Goal: Task Accomplishment & Management: Use online tool/utility

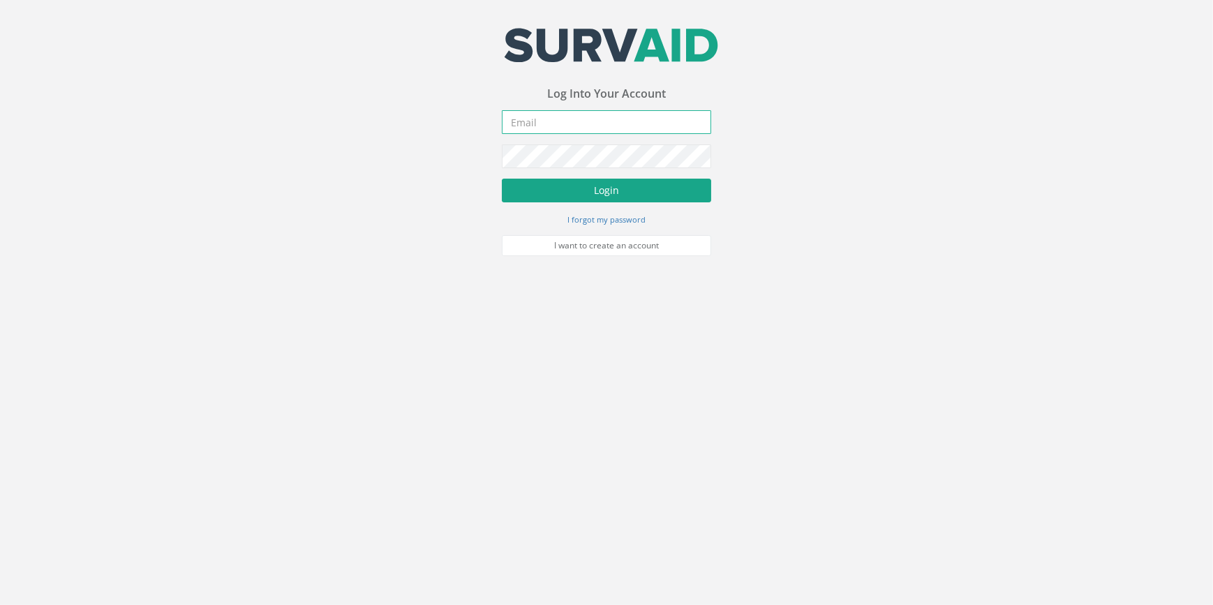
type input "[PERSON_NAME][EMAIL_ADDRESS][PERSON_NAME][DOMAIN_NAME]"
click at [644, 201] on button "Login" at bounding box center [606, 191] width 209 height 24
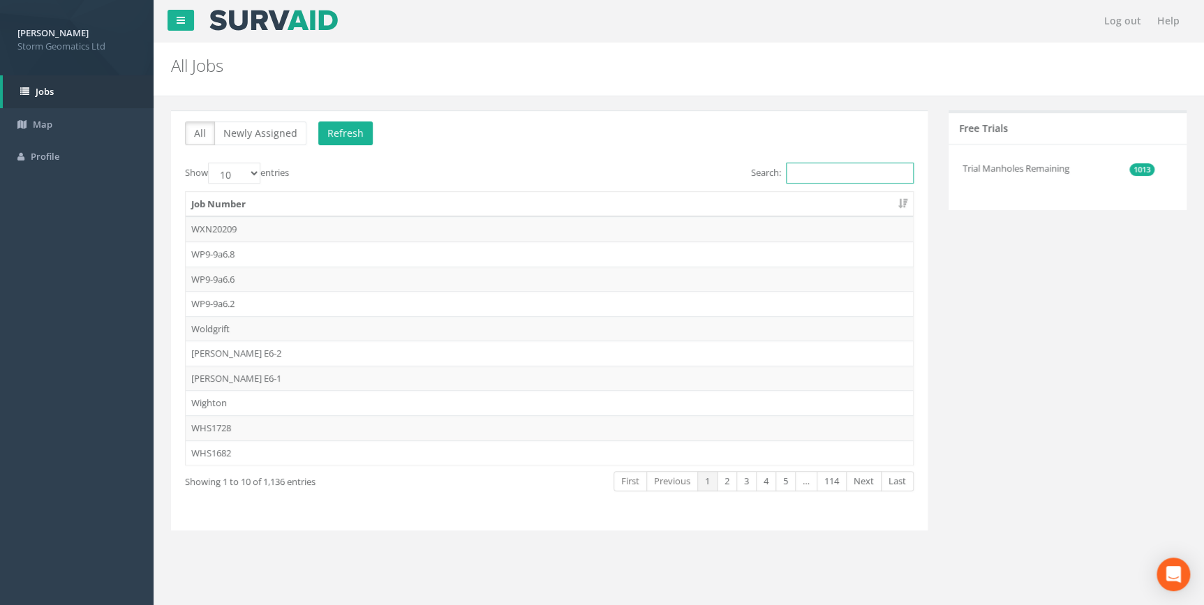
click at [817, 178] on input "Search:" at bounding box center [850, 173] width 128 height 21
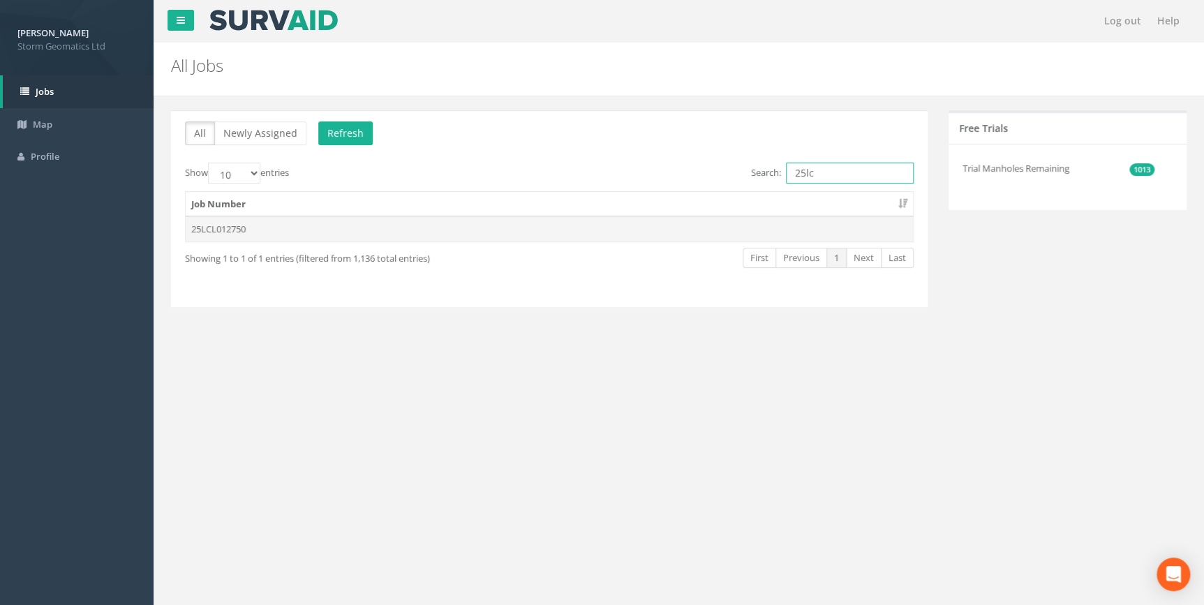
type input "25lc"
click at [401, 230] on td "25LCL012750" at bounding box center [549, 228] width 727 height 25
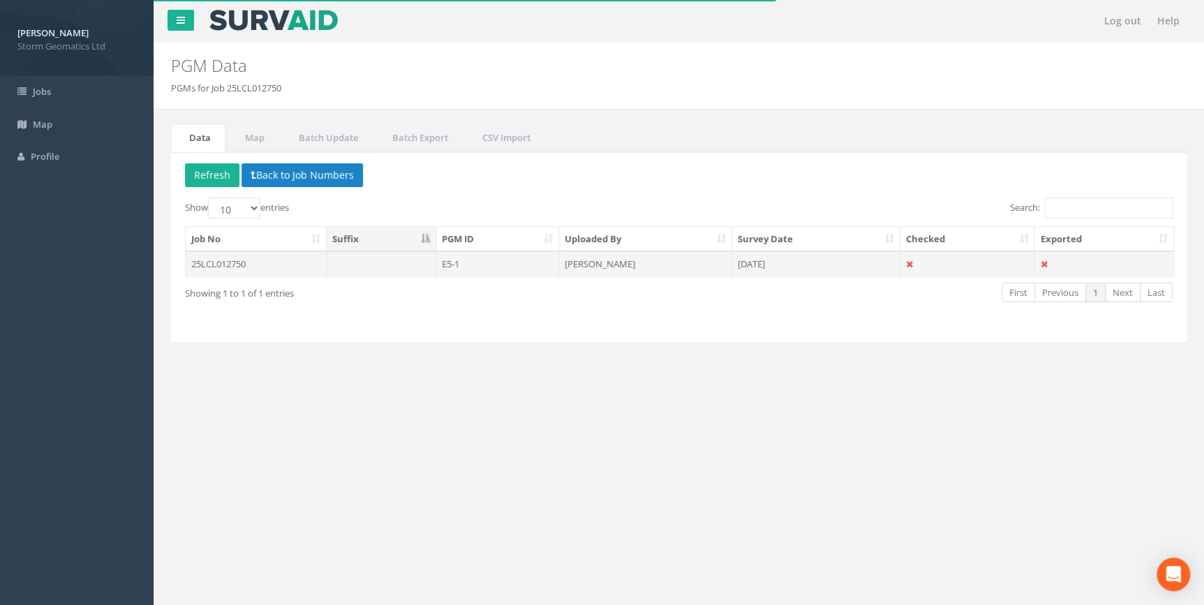
click at [269, 262] on td "25LCL012750" at bounding box center [256, 263] width 141 height 25
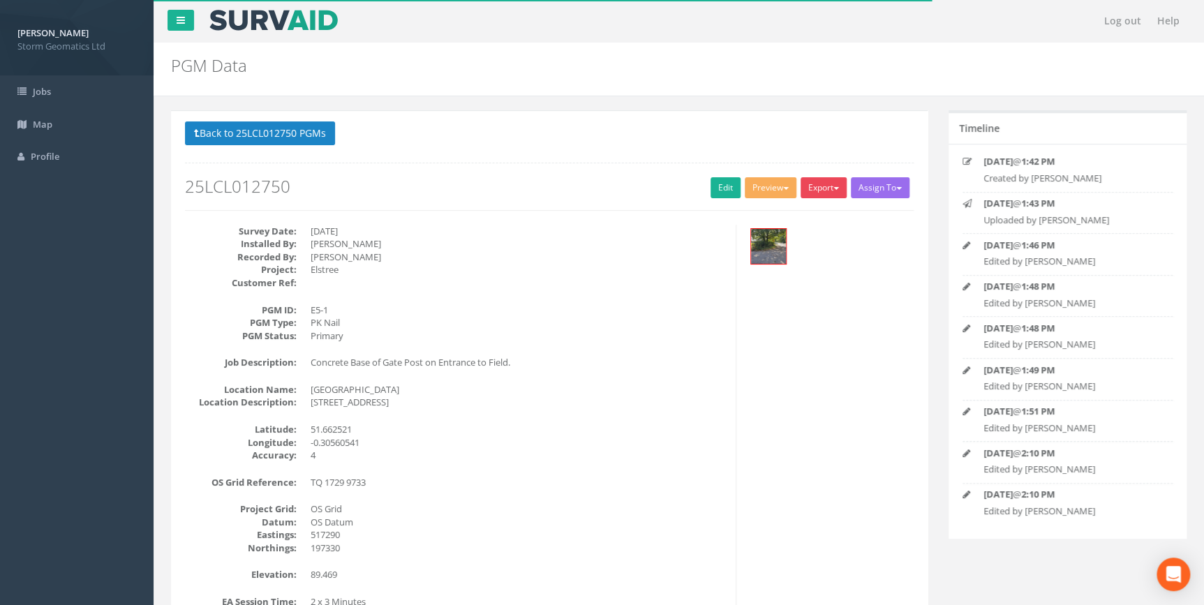
click at [820, 194] on button "Export" at bounding box center [824, 187] width 46 height 21
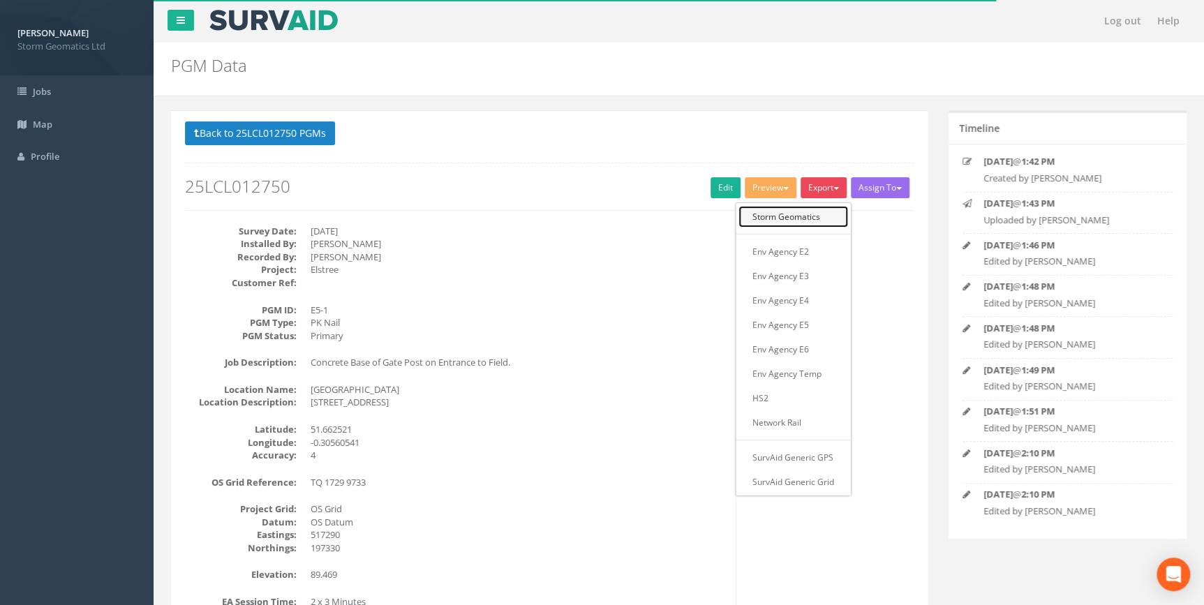
click at [819, 217] on link "Storm Geomatics" at bounding box center [794, 217] width 110 height 22
